Goal: Task Accomplishment & Management: Use online tool/utility

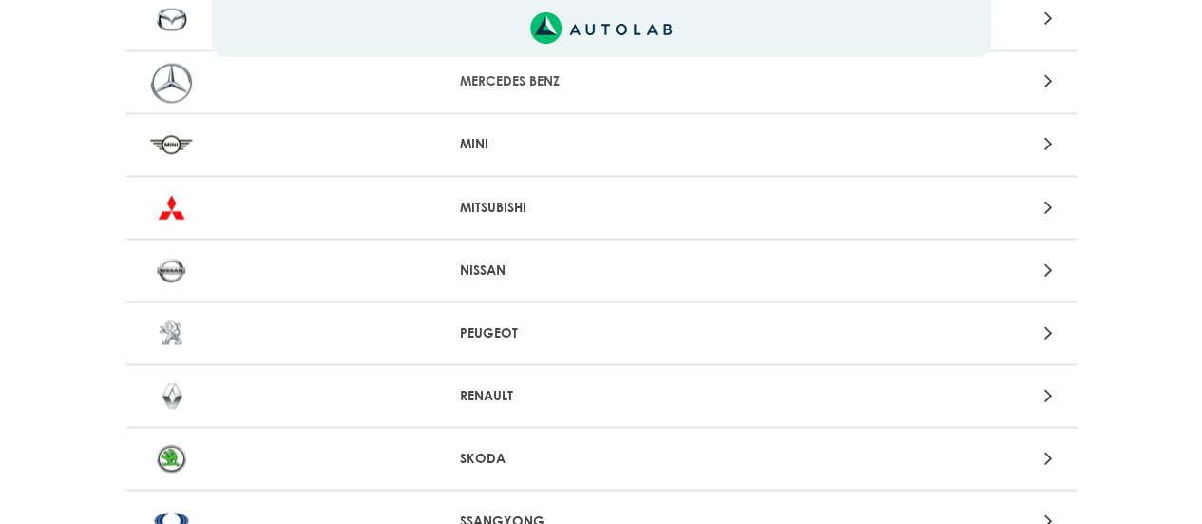
scroll to position [1683, 0]
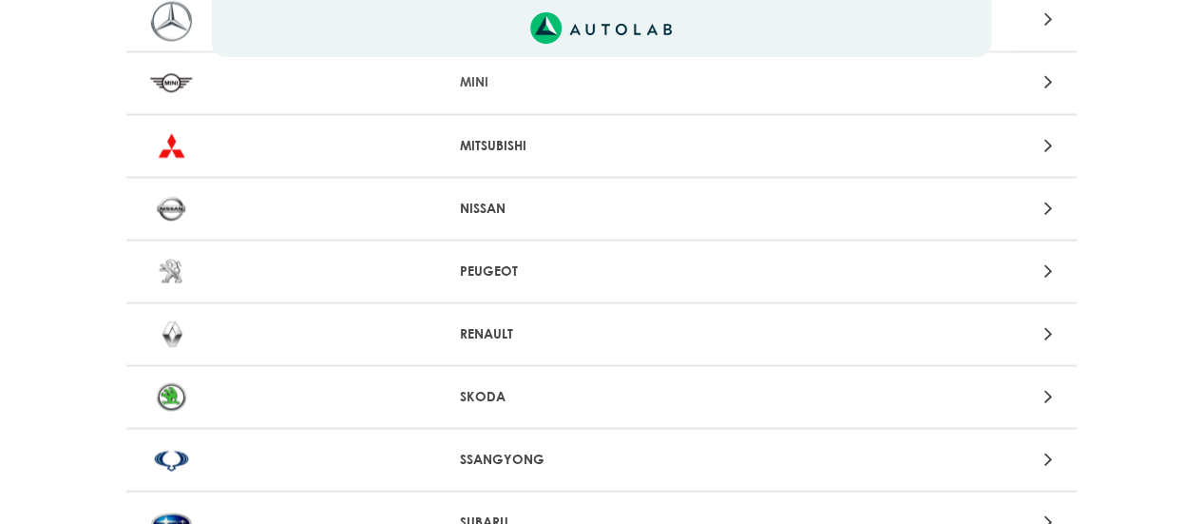
click at [1049, 330] on icon at bounding box center [1047, 332] width 9 height 25
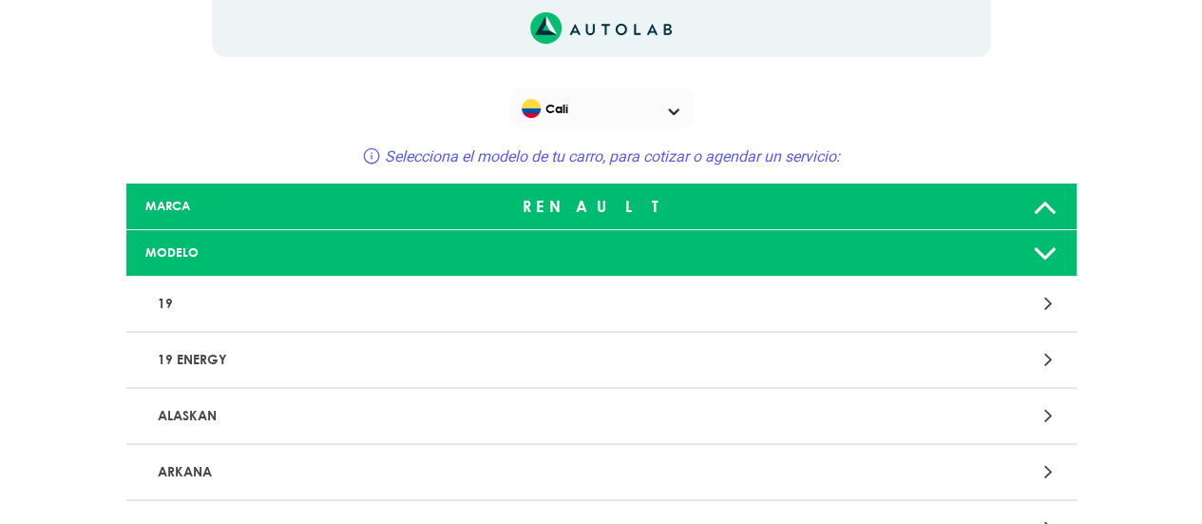
click at [1048, 252] on icon at bounding box center [1045, 253] width 25 height 38
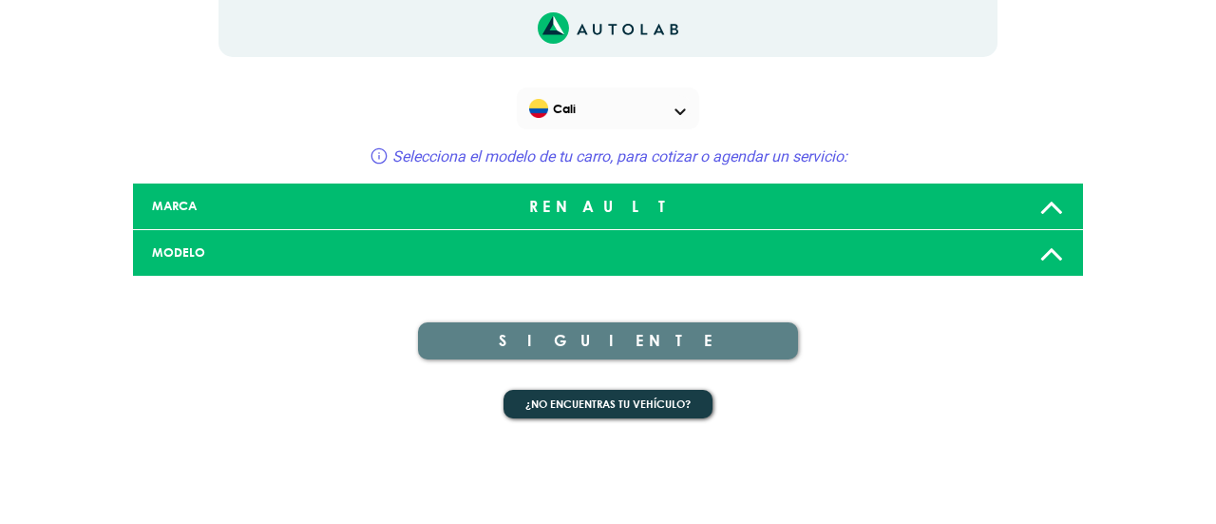
click at [1047, 256] on icon at bounding box center [1052, 253] width 25 height 38
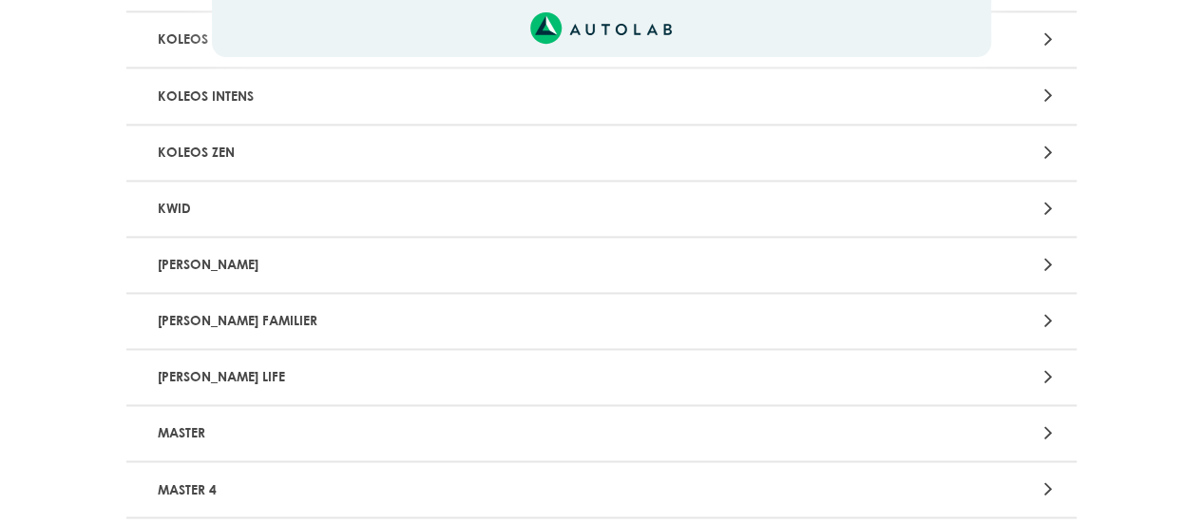
scroll to position [1292, 0]
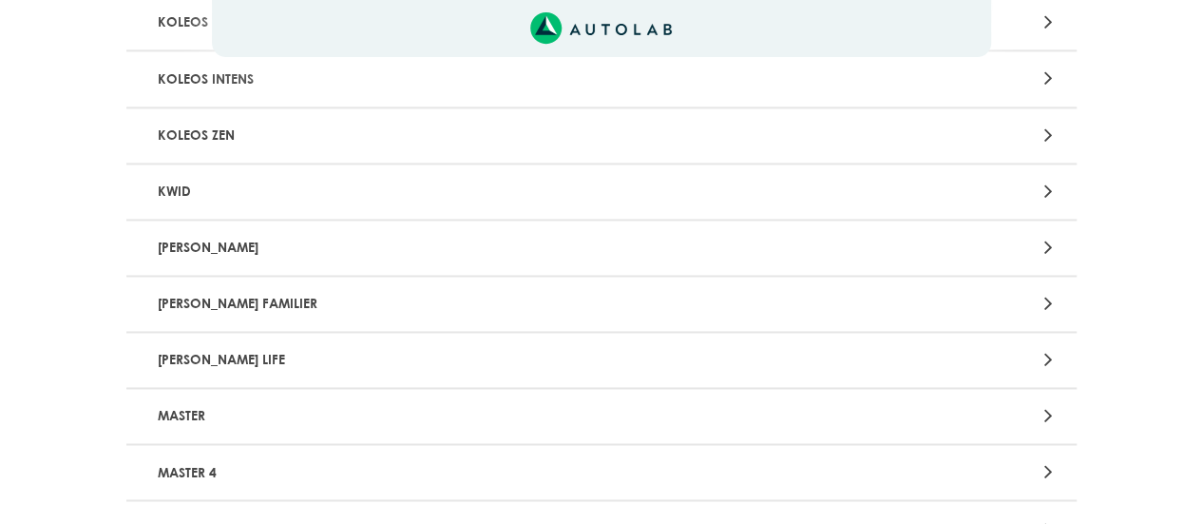
click at [1047, 357] on icon at bounding box center [1047, 359] width 9 height 25
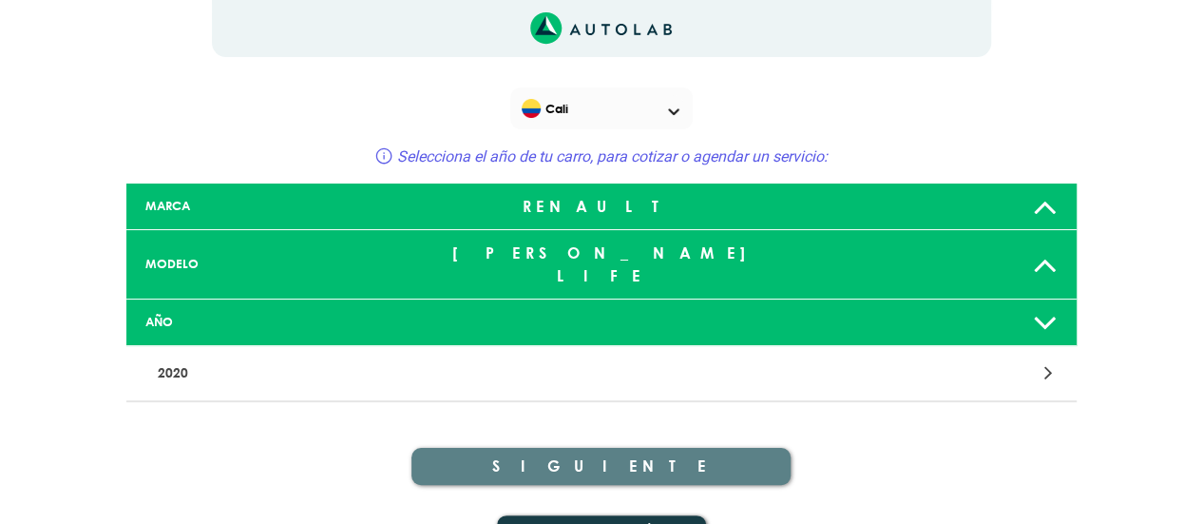
click at [1047, 304] on icon at bounding box center [1045, 322] width 25 height 38
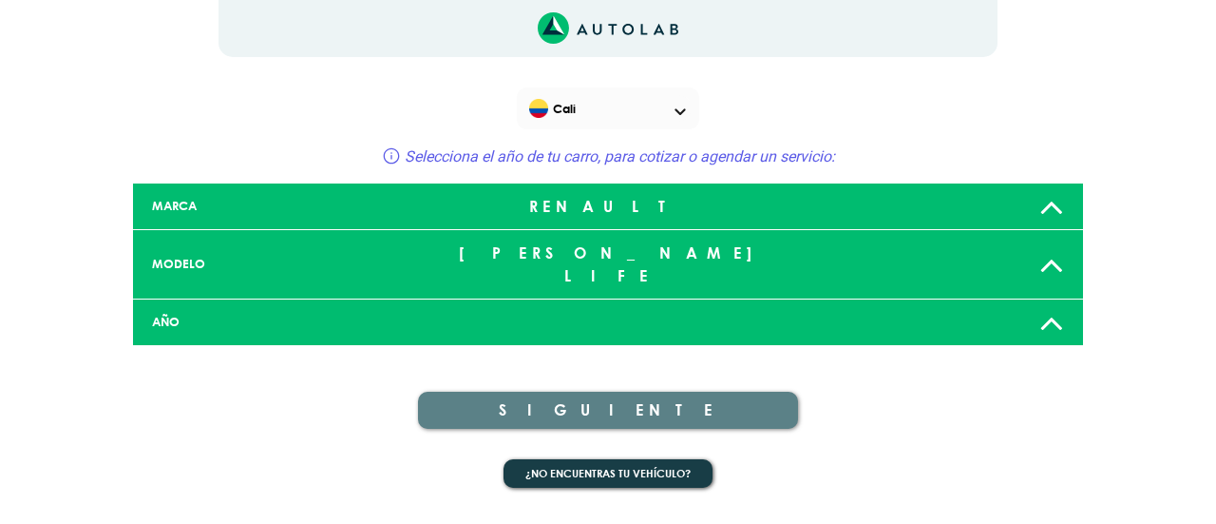
click at [1045, 303] on icon at bounding box center [1052, 322] width 25 height 38
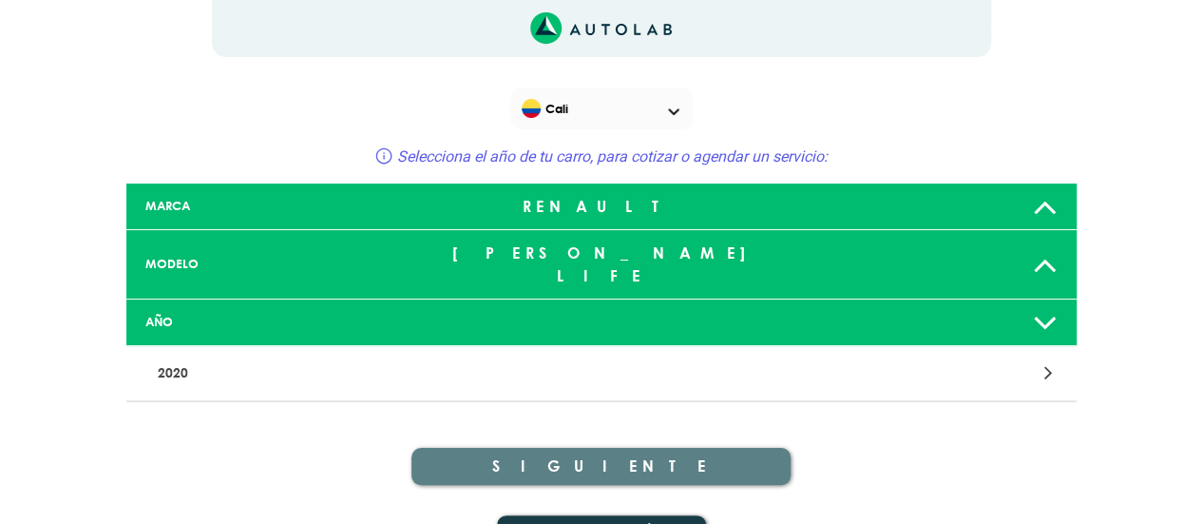
click at [1047, 304] on icon at bounding box center [1045, 322] width 25 height 38
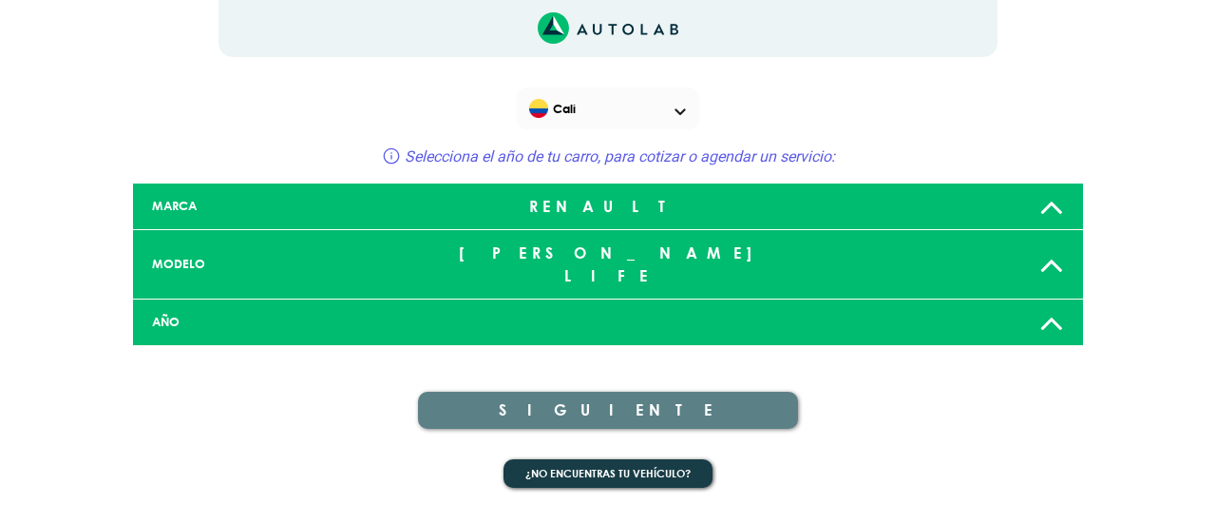
click at [1047, 304] on icon at bounding box center [1052, 322] width 25 height 38
